Goal: Transaction & Acquisition: Purchase product/service

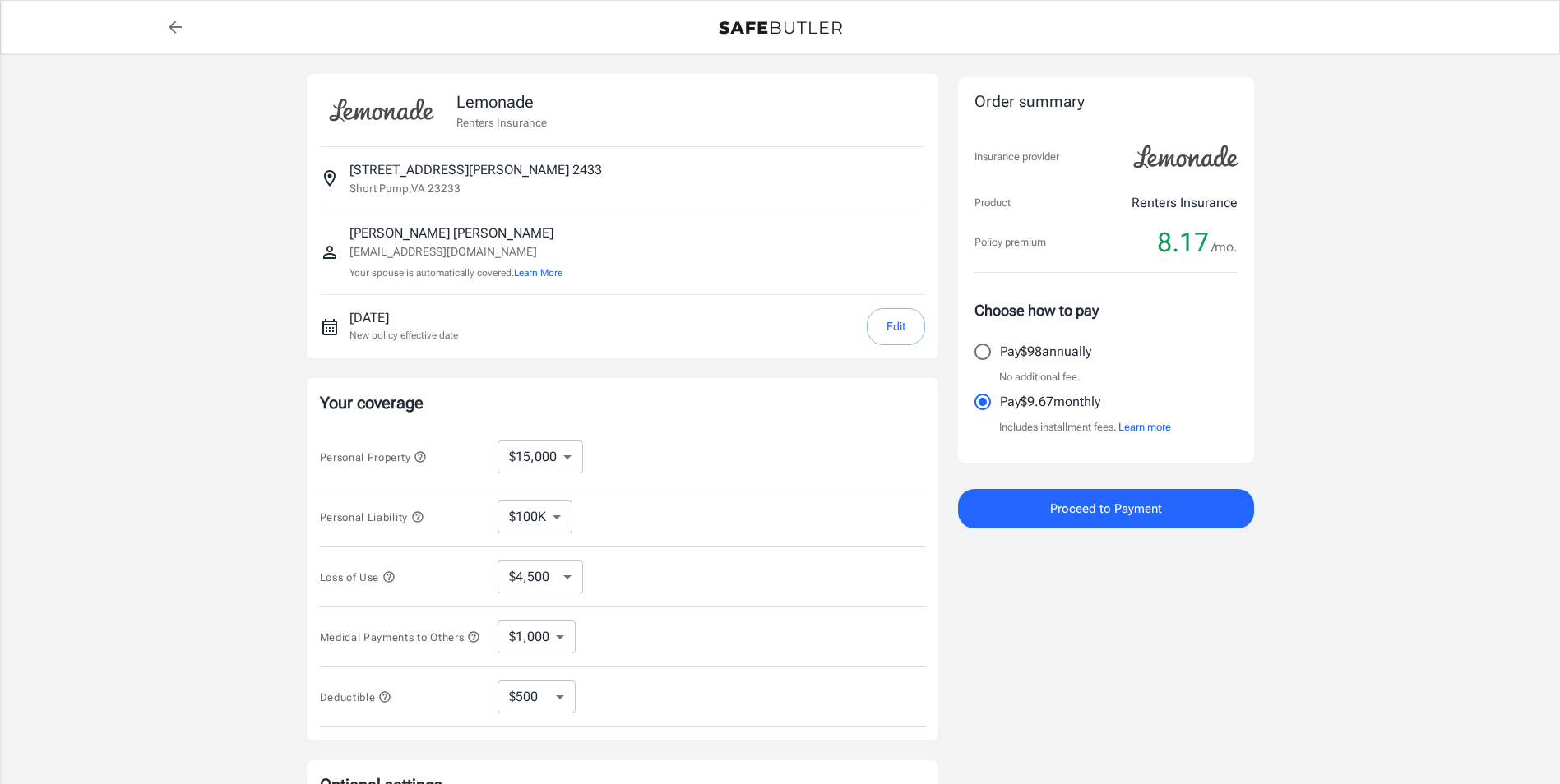
select select "15000"
select select "500"
click at [556, 525] on select "$100K $200K $300K $400K $500K" at bounding box center [535, 517] width 75 height 33
select select "300000"
click at [562, 515] on select "$100K $200K $300K $400K $500K" at bounding box center [535, 517] width 75 height 33
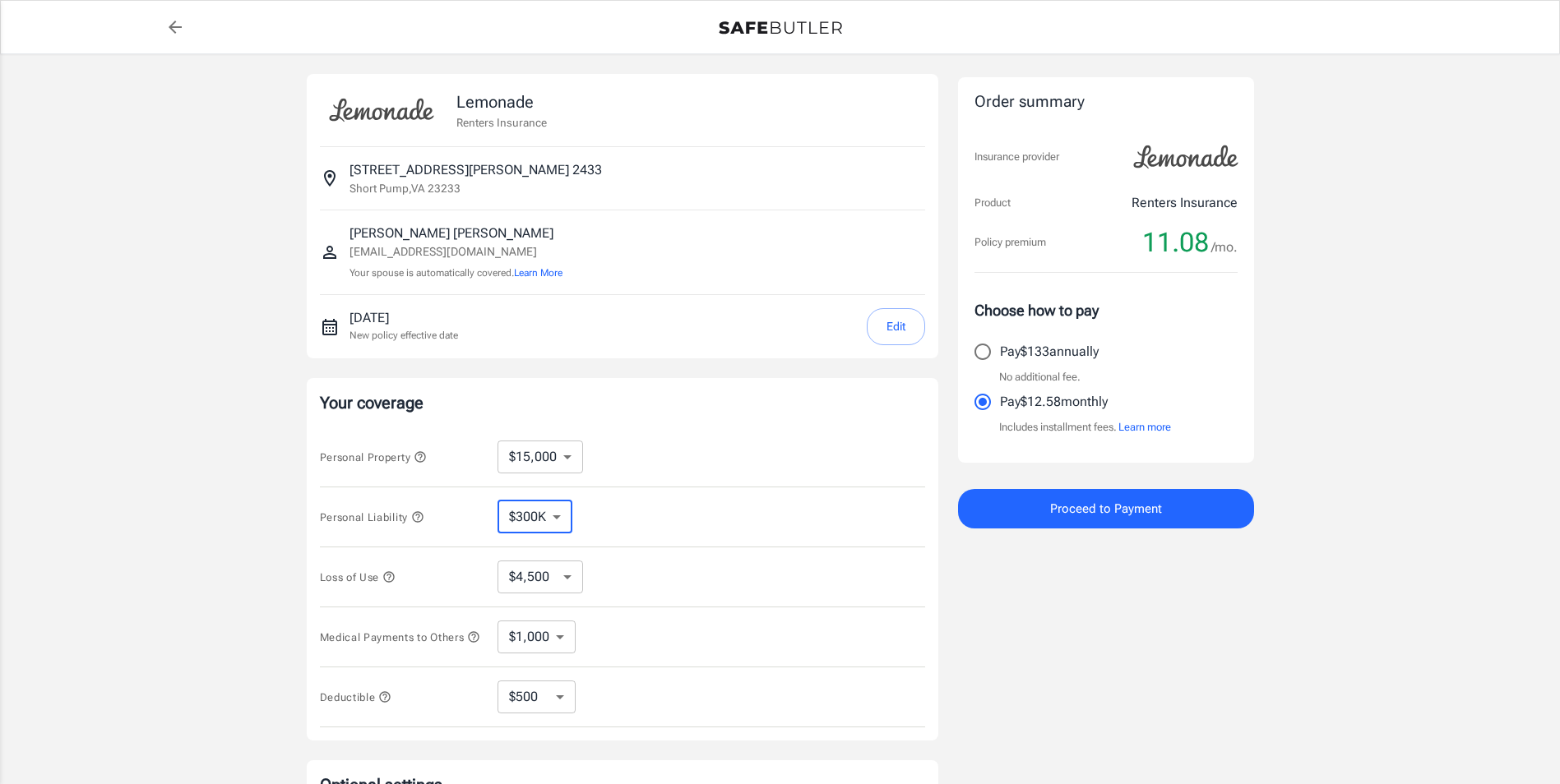
select select "100000"
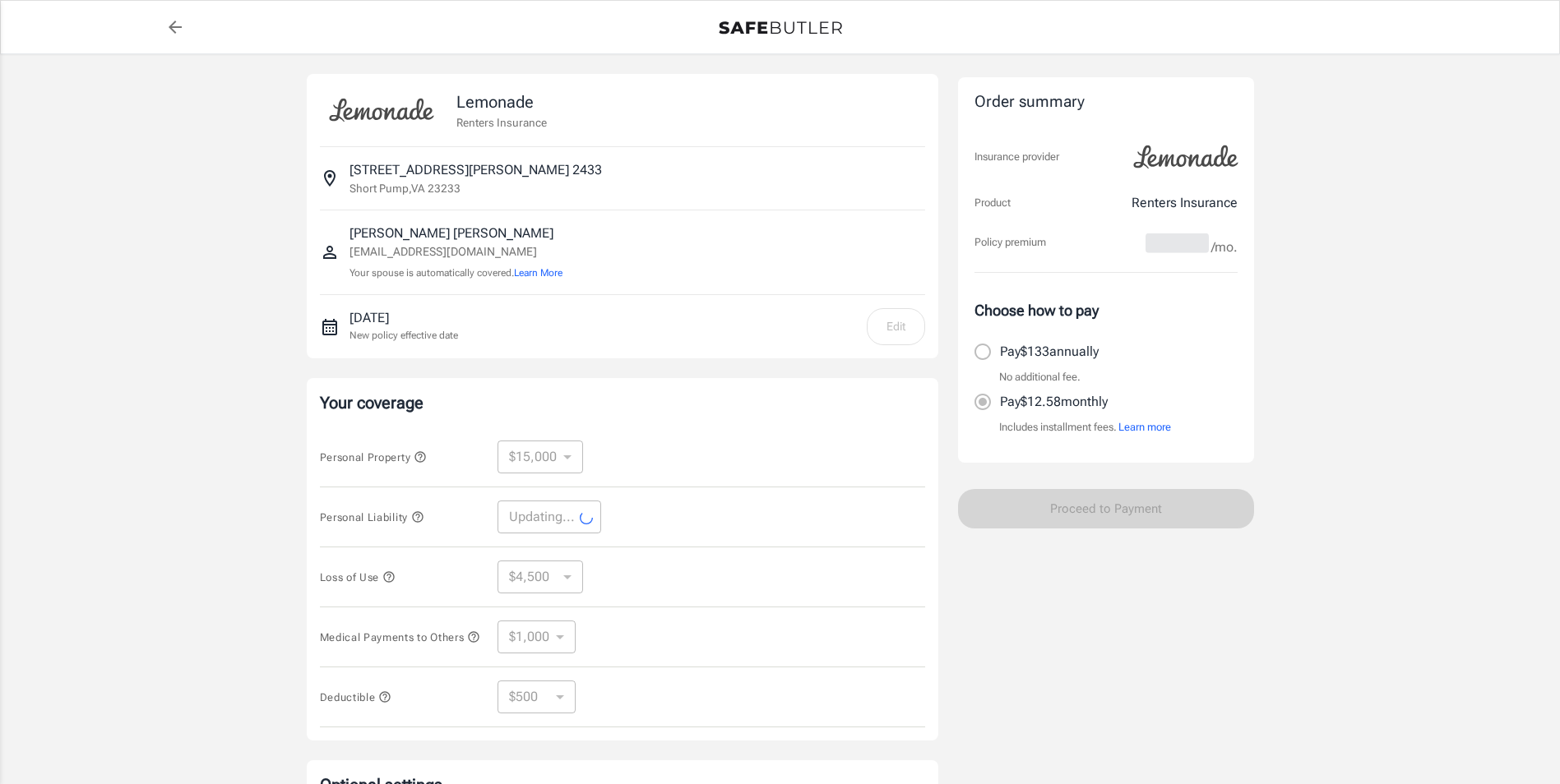
select select "100000"
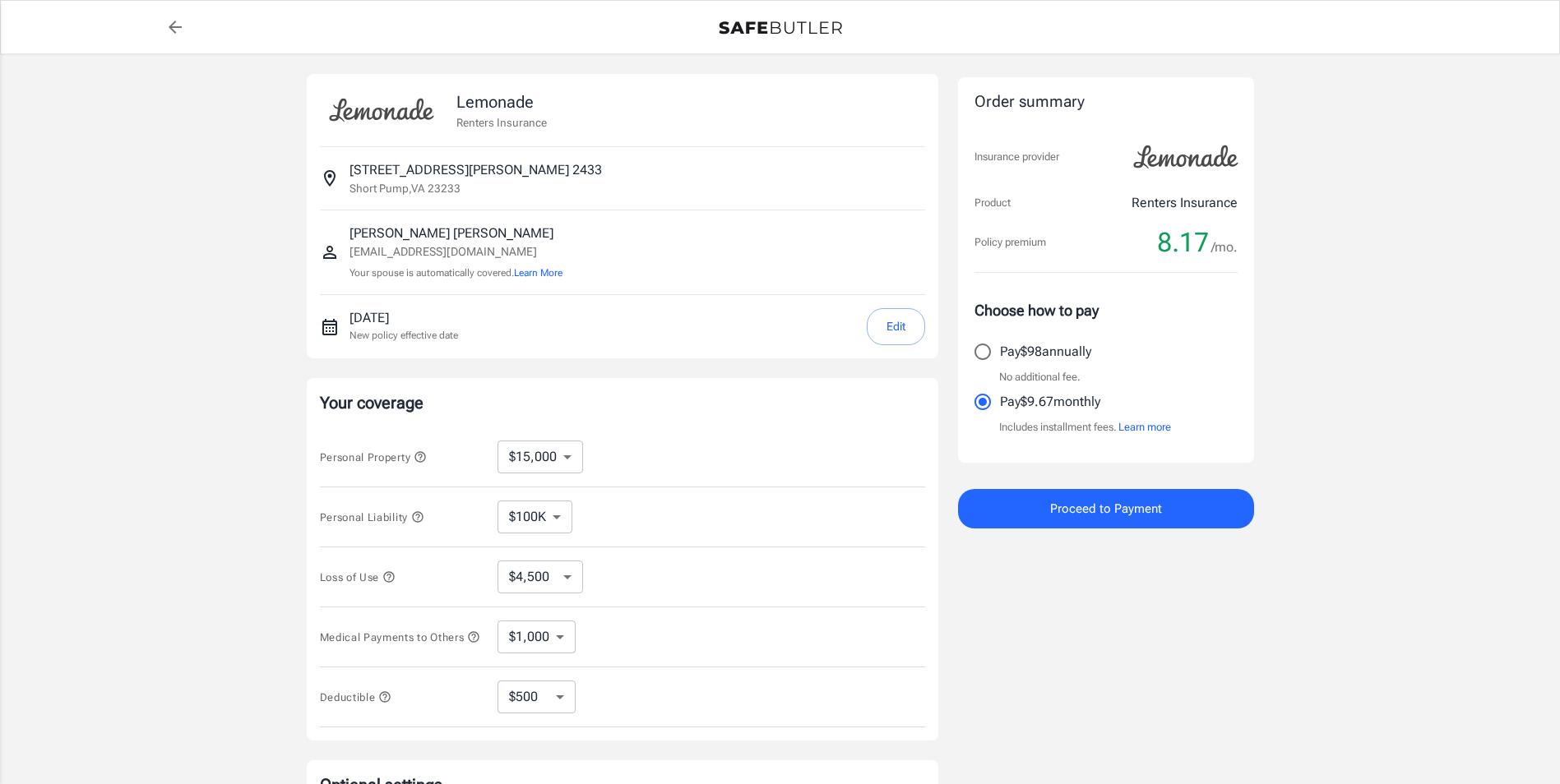
click at [1121, 511] on span "Proceed to Payment" at bounding box center [1105, 509] width 112 height 21
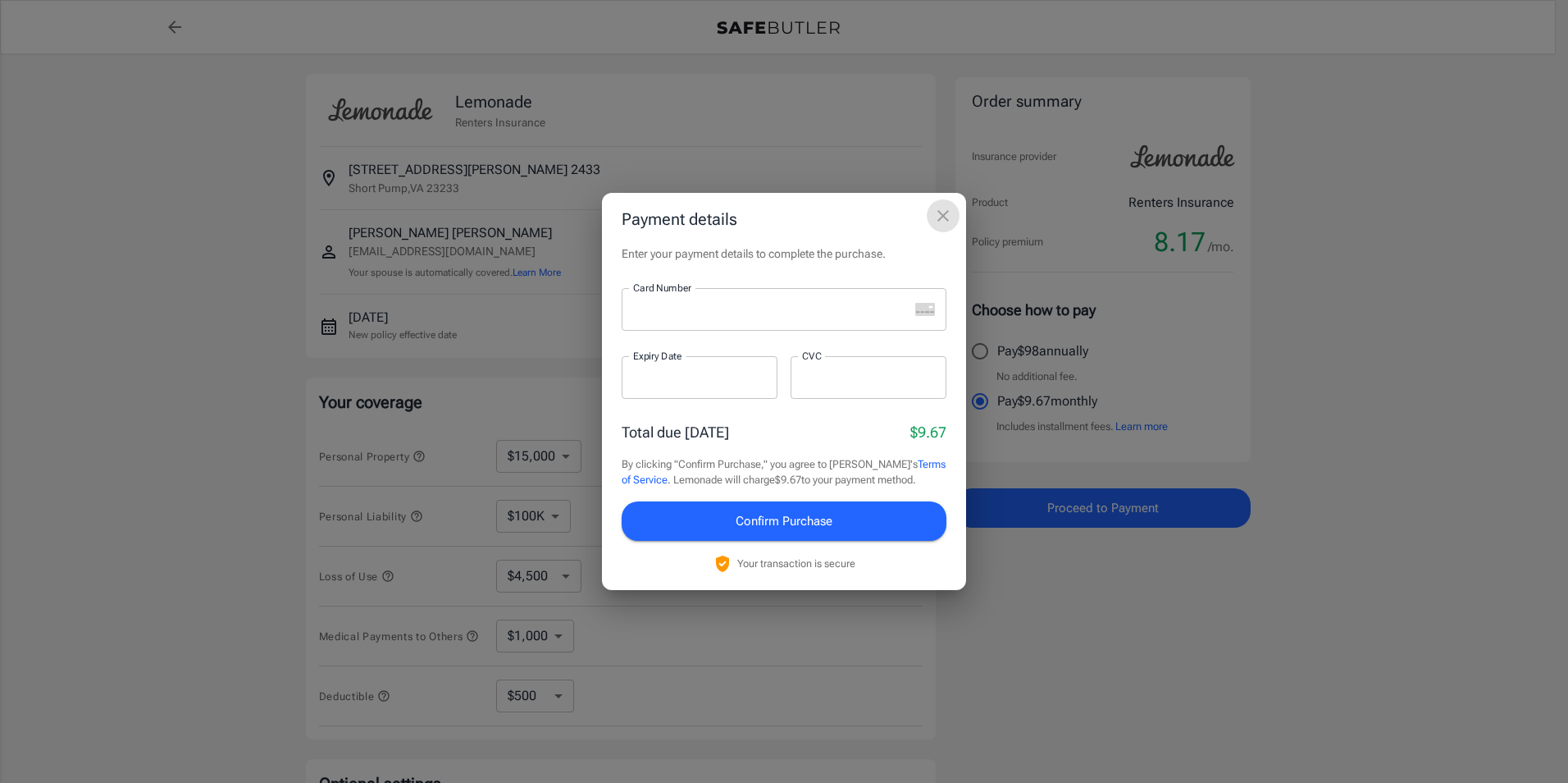
click at [951, 221] on icon "close" at bounding box center [943, 216] width 19 height 19
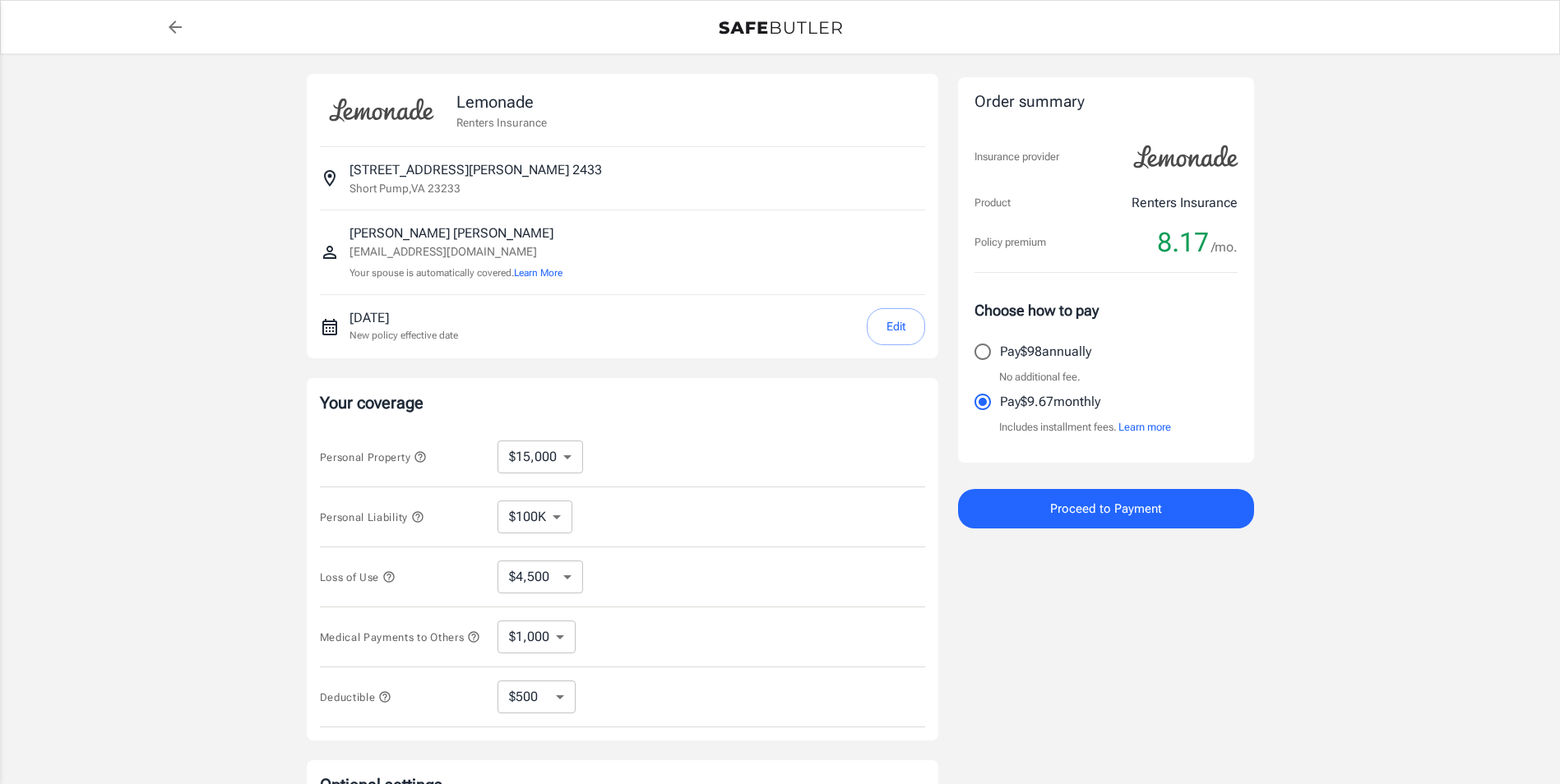
click at [884, 334] on button "Edit" at bounding box center [896, 327] width 59 height 37
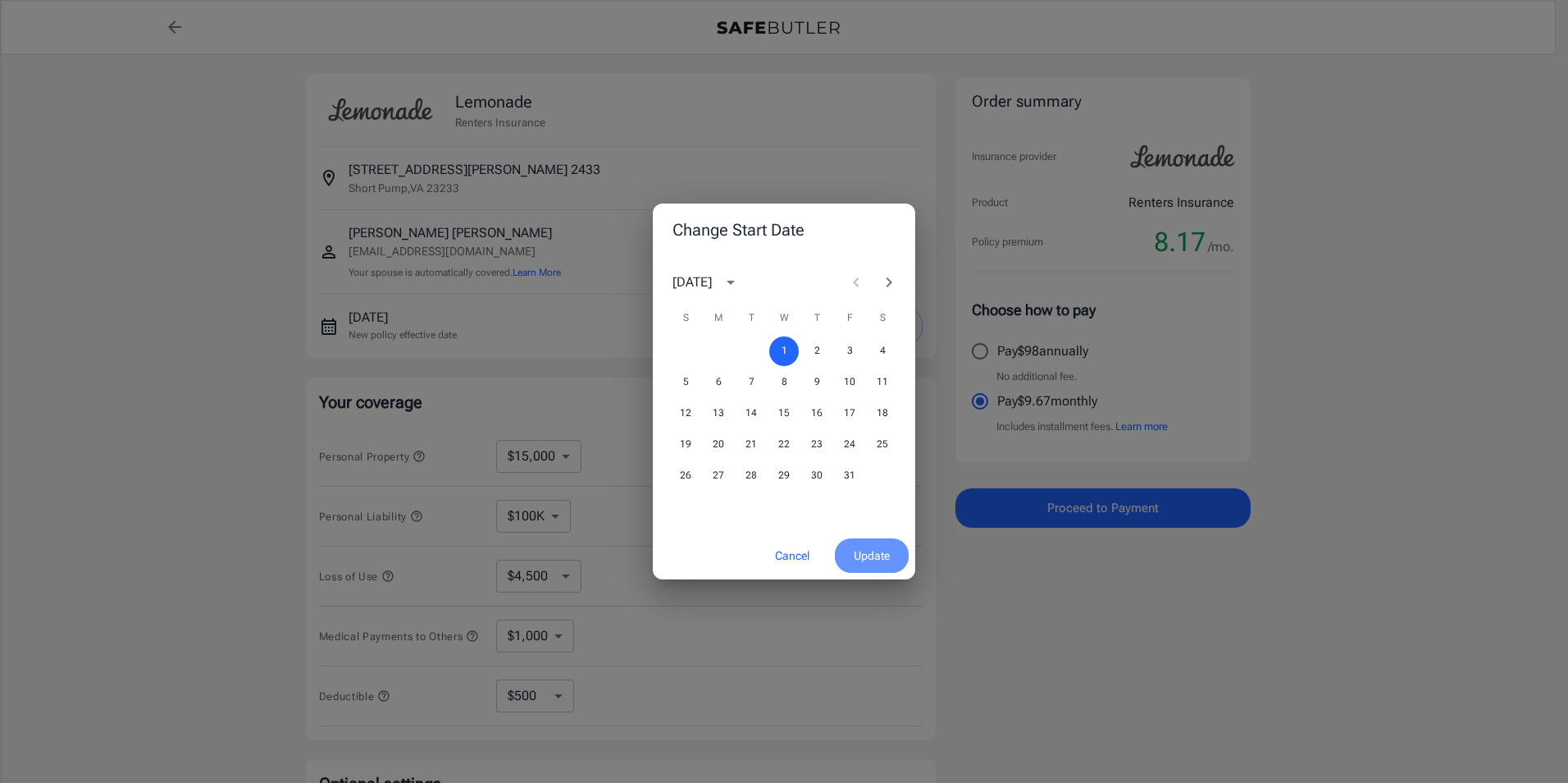
click at [850, 545] on button "Update" at bounding box center [872, 556] width 74 height 35
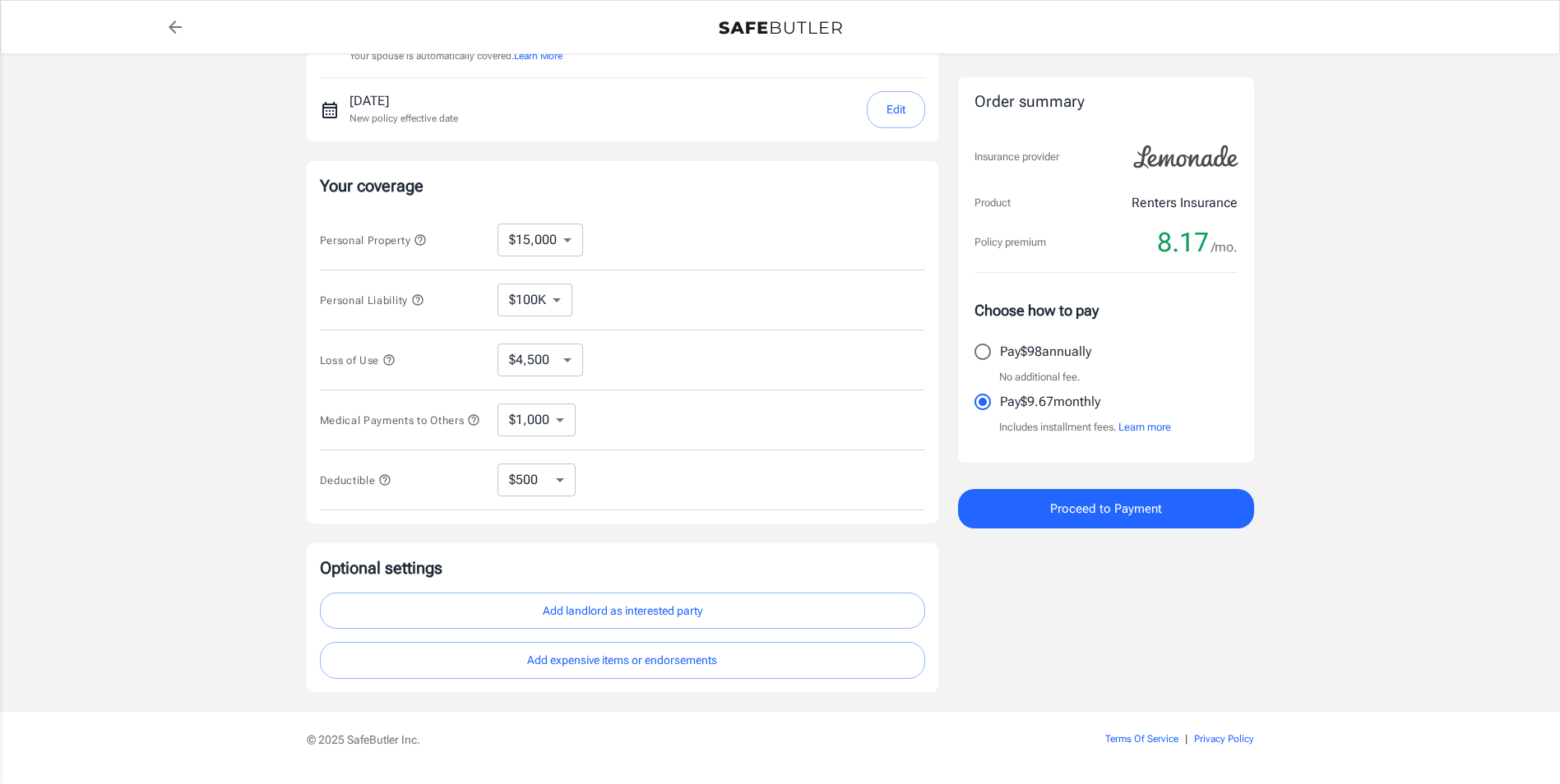
scroll to position [247, 0]
